Goal: Navigation & Orientation: Find specific page/section

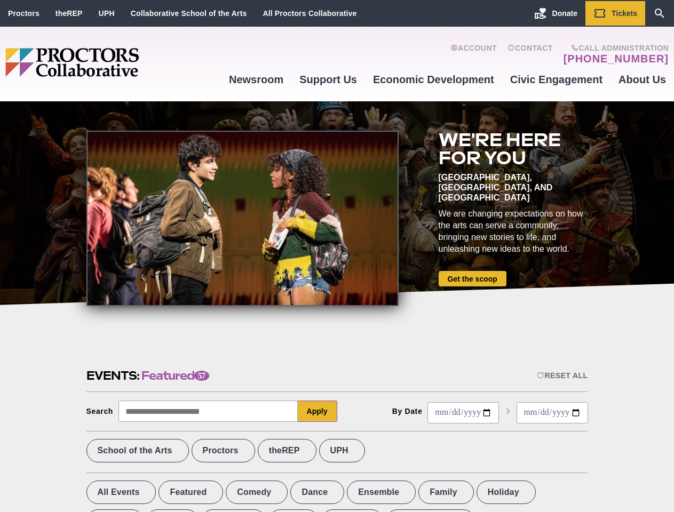
click at [337, 256] on div at bounding box center [242, 219] width 312 height 176
click at [561, 376] on div "Reset All" at bounding box center [562, 375] width 51 height 9
click at [317, 411] on button "Apply" at bounding box center [317, 411] width 39 height 21
